Goal: Navigation & Orientation: Find specific page/section

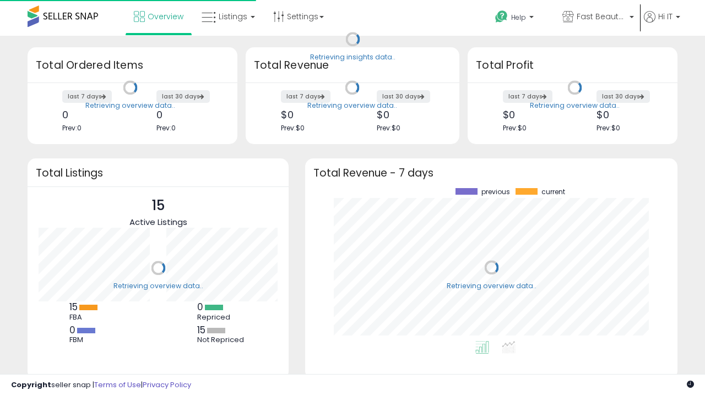
scroll to position [153, 350]
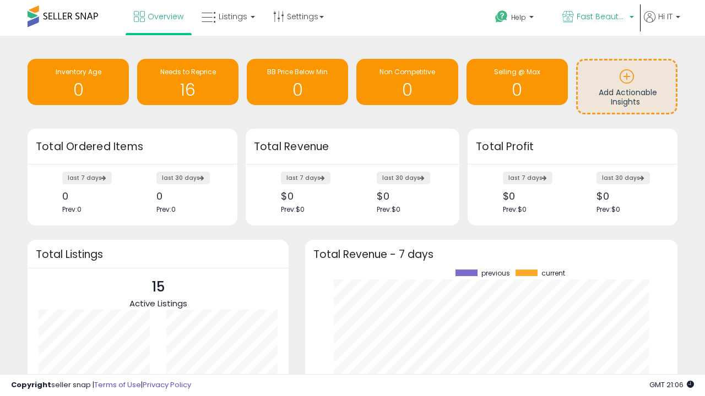
click at [597, 18] on span "Fast Beauty ([GEOGRAPHIC_DATA])" at bounding box center [602, 16] width 50 height 11
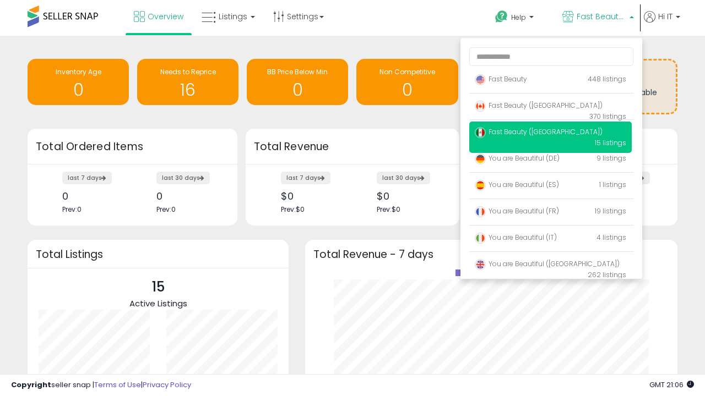
click at [550, 107] on span "Fast Beauty ([GEOGRAPHIC_DATA])" at bounding box center [539, 105] width 128 height 9
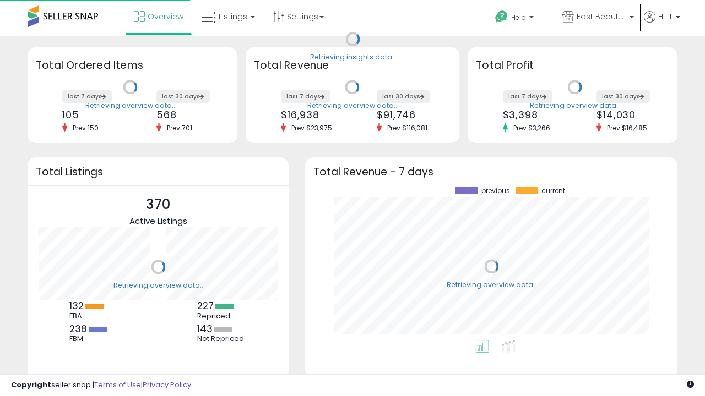
scroll to position [153, 350]
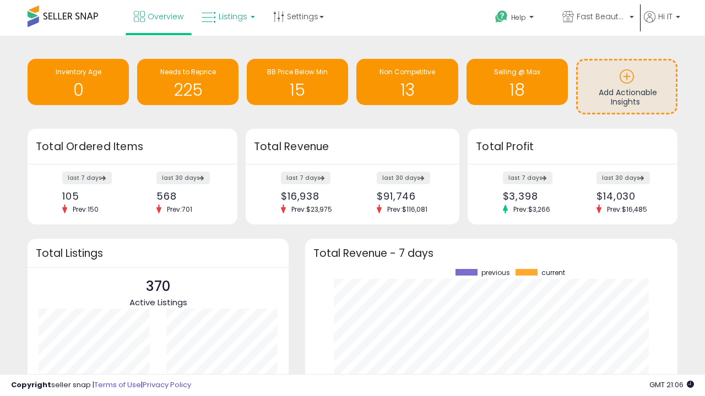
click at [227, 17] on span "Listings" at bounding box center [233, 16] width 29 height 11
